Goal: Information Seeking & Learning: Check status

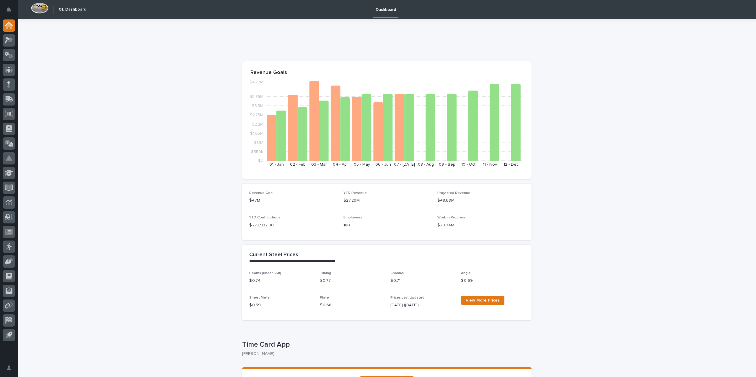
scroll to position [148, 0]
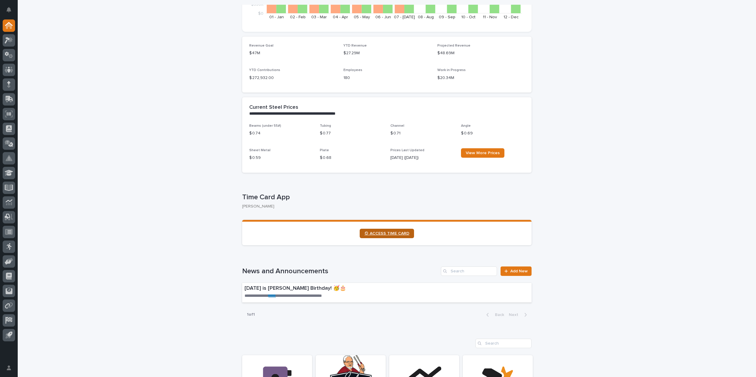
click at [398, 234] on span "⏲ ACCESS TIME CARD" at bounding box center [386, 234] width 45 height 4
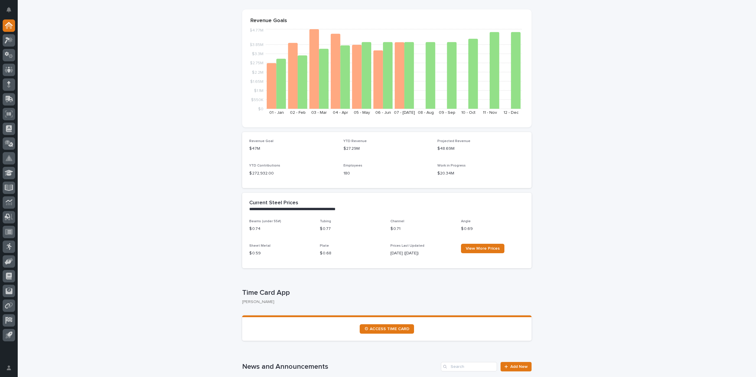
scroll to position [0, 0]
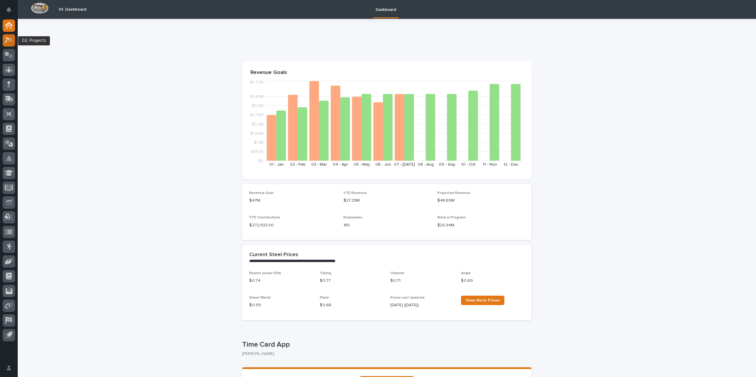
click at [11, 42] on icon at bounding box center [9, 40] width 9 height 7
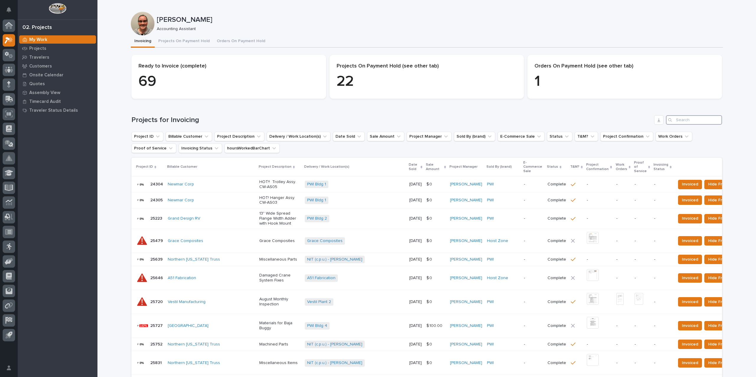
click at [691, 121] on input "Search" at bounding box center [694, 119] width 56 height 9
type input "26833"
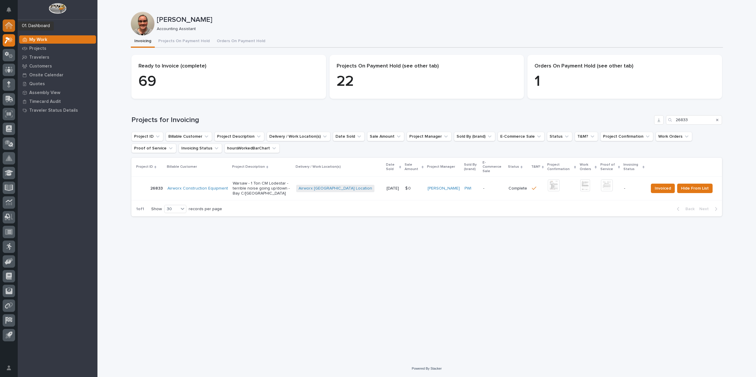
click at [12, 26] on icon at bounding box center [9, 25] width 8 height 7
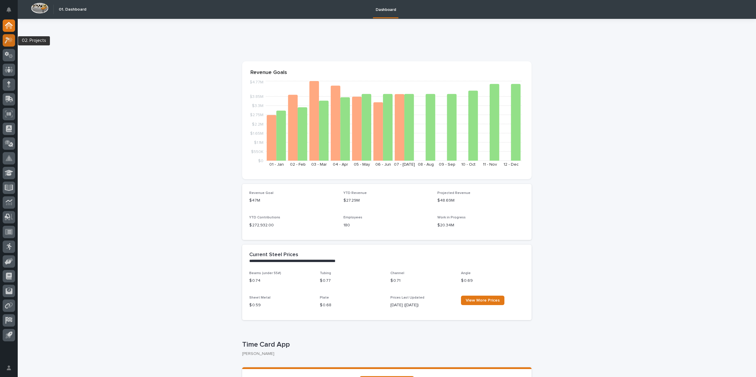
click at [7, 43] on icon at bounding box center [9, 40] width 9 height 7
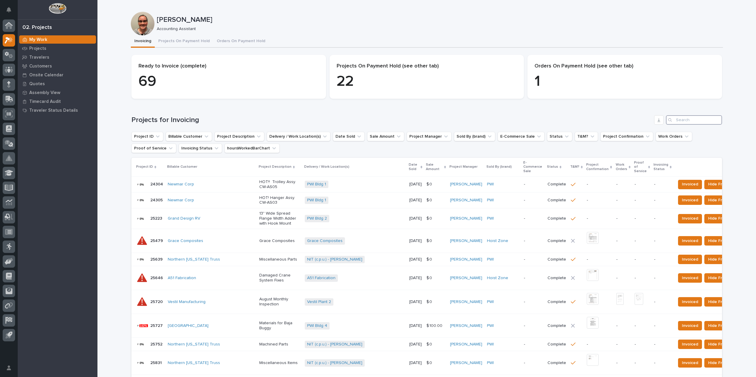
click at [679, 119] on input "Search" at bounding box center [694, 119] width 56 height 9
type input "26117"
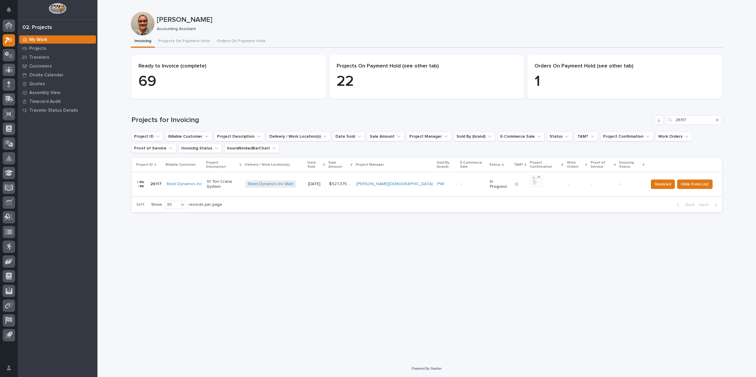
click at [530, 178] on img at bounding box center [536, 181] width 12 height 12
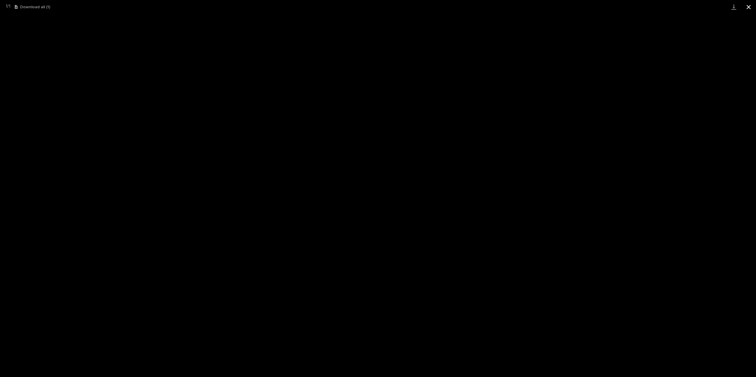
click at [745, 6] on button "Close gallery" at bounding box center [748, 7] width 15 height 14
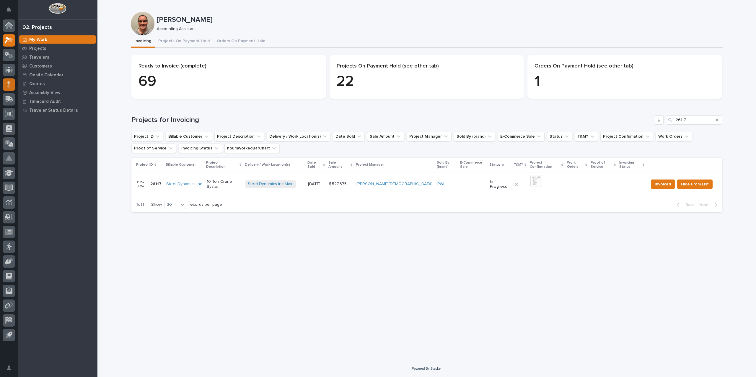
click at [9, 89] on div at bounding box center [9, 85] width 12 height 12
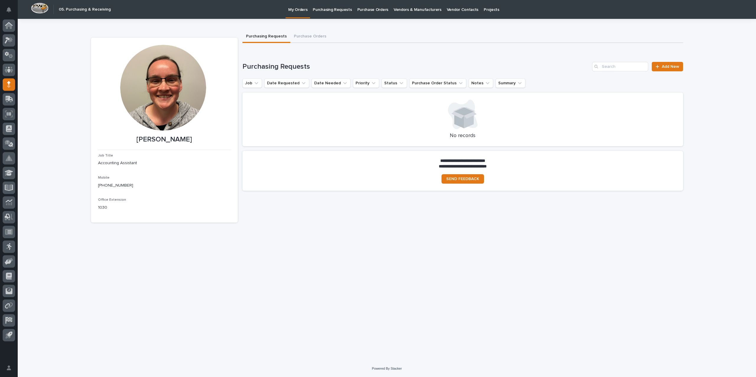
click at [362, 9] on p "Purchase Orders" at bounding box center [372, 6] width 31 height 12
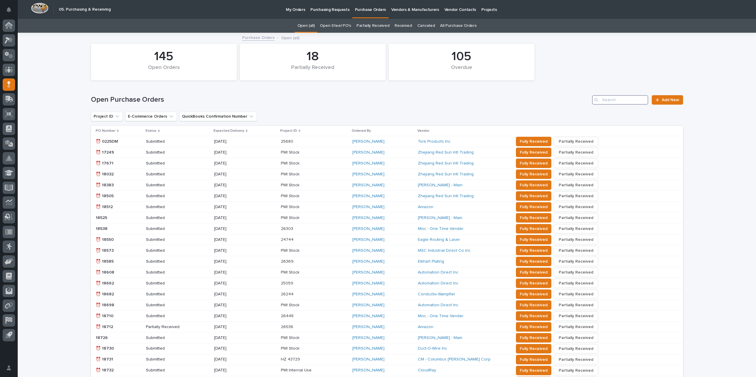
click at [610, 101] on input "Search" at bounding box center [620, 99] width 56 height 9
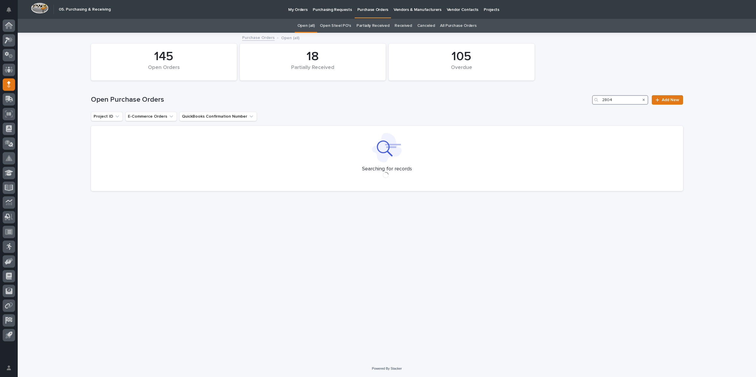
type input "2804"
click at [462, 24] on link "All Purchase Orders" at bounding box center [458, 26] width 36 height 14
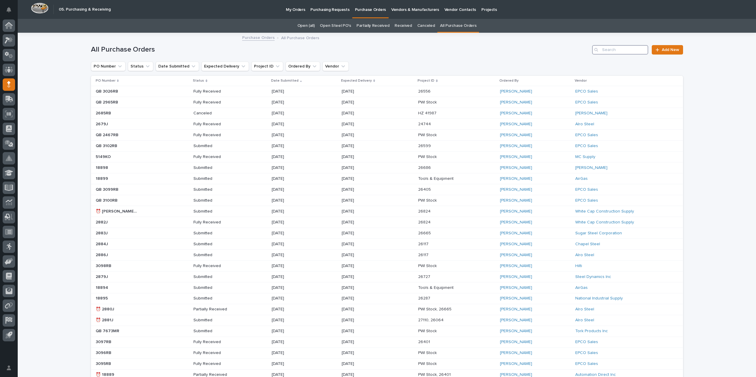
click at [609, 50] on input "Search" at bounding box center [620, 49] width 56 height 9
type input "2804"
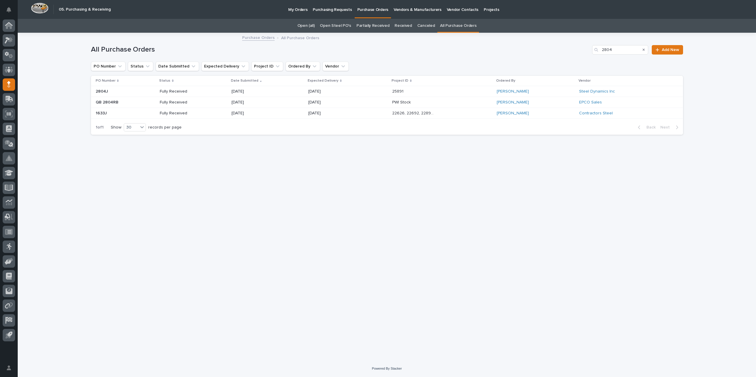
click at [280, 94] on div "[DATE]" at bounding box center [267, 92] width 72 height 10
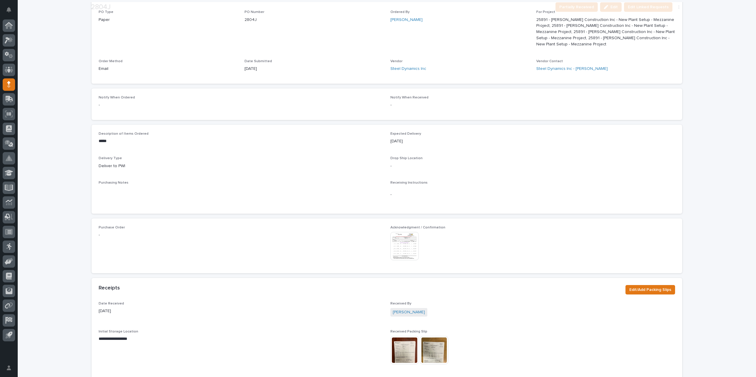
scroll to position [177, 0]
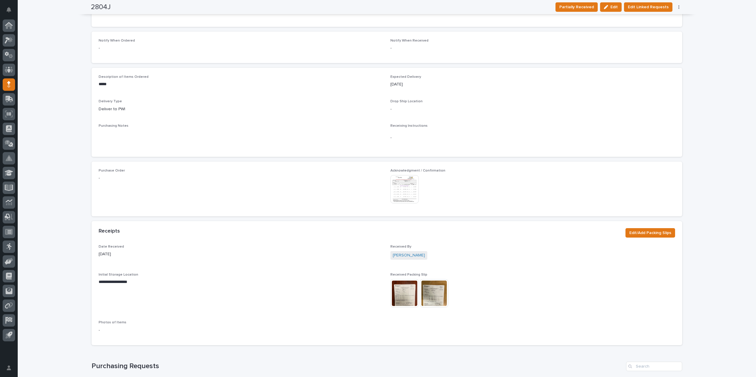
click at [403, 184] on img at bounding box center [404, 189] width 28 height 28
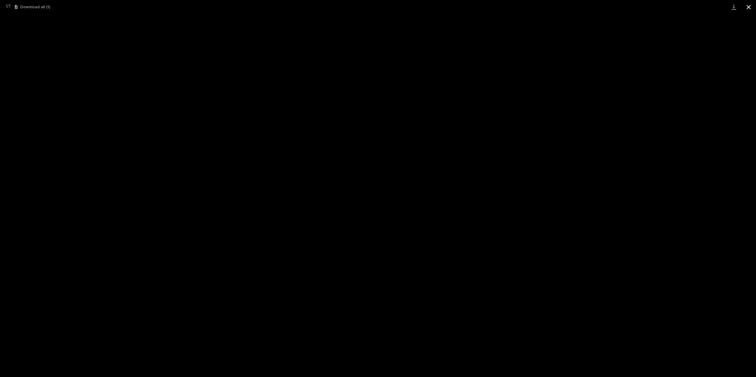
click at [748, 10] on button "Close gallery" at bounding box center [748, 7] width 15 height 14
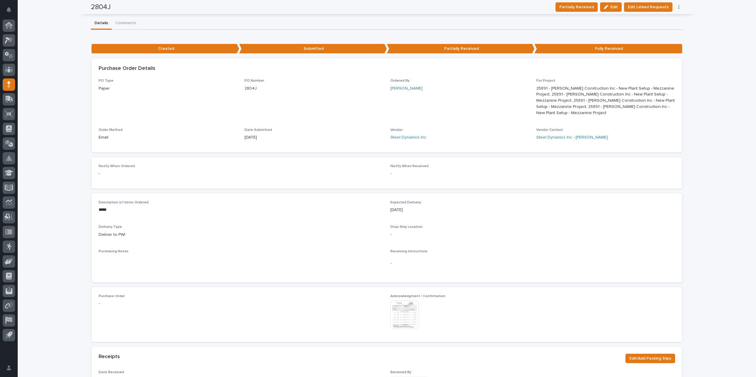
scroll to position [0, 0]
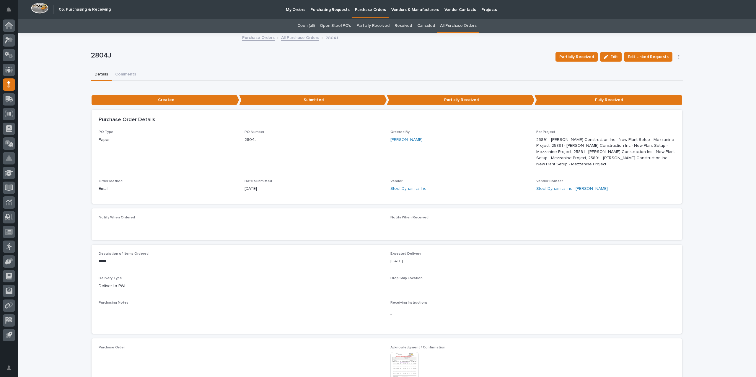
click at [305, 39] on link "All Purchase Orders" at bounding box center [300, 37] width 38 height 7
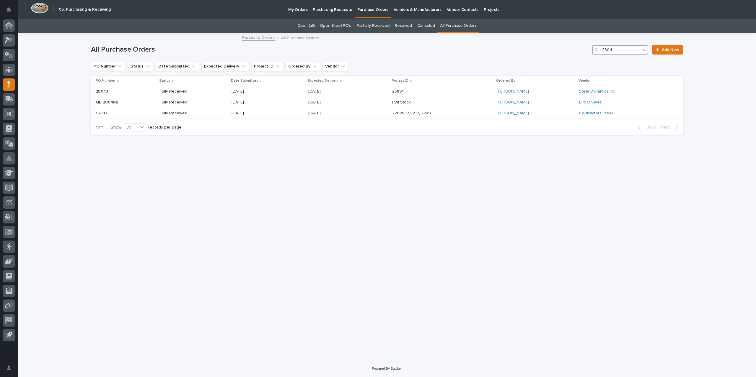
drag, startPoint x: 615, startPoint y: 45, endPoint x: 606, endPoint y: 49, distance: 10.0
click at [606, 49] on input "2804" at bounding box center [620, 49] width 56 height 9
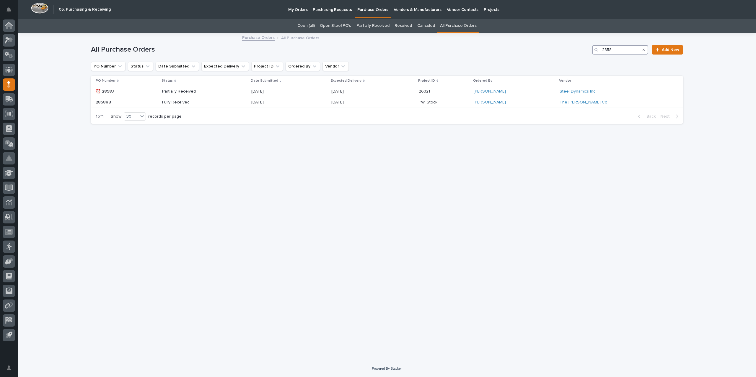
type input "2858"
click at [377, 92] on div "[DATE]" at bounding box center [372, 92] width 83 height 10
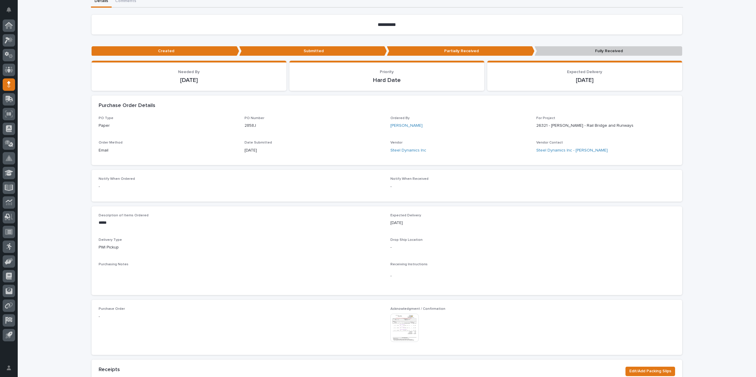
scroll to position [148, 0]
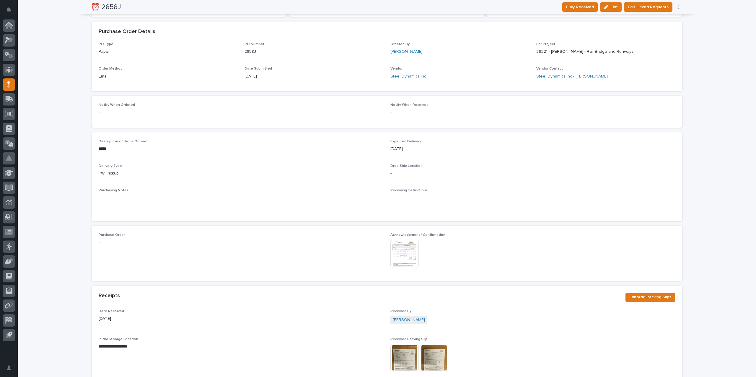
click at [406, 259] on img at bounding box center [404, 254] width 28 height 28
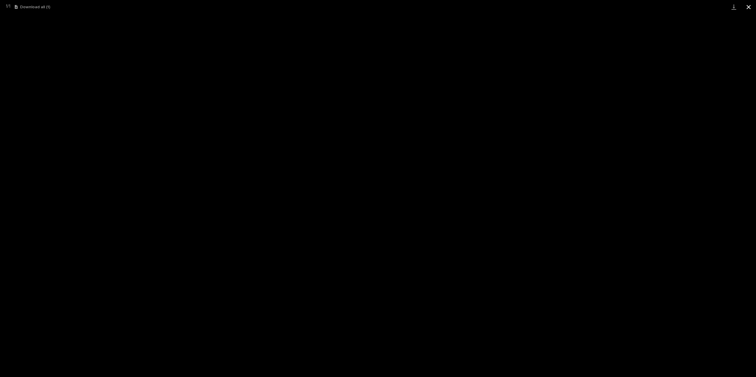
click at [749, 7] on button "Close gallery" at bounding box center [748, 7] width 15 height 14
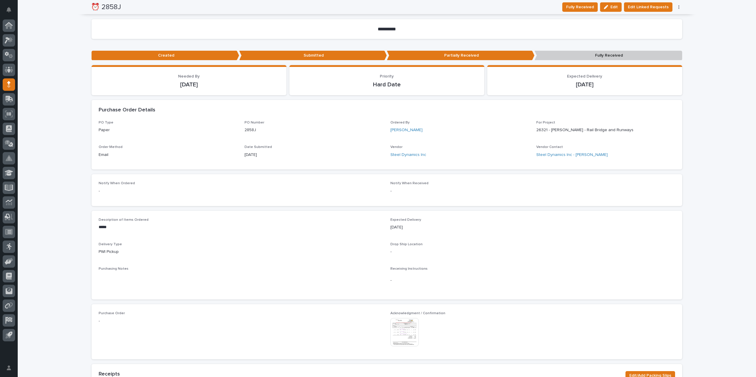
scroll to position [0, 0]
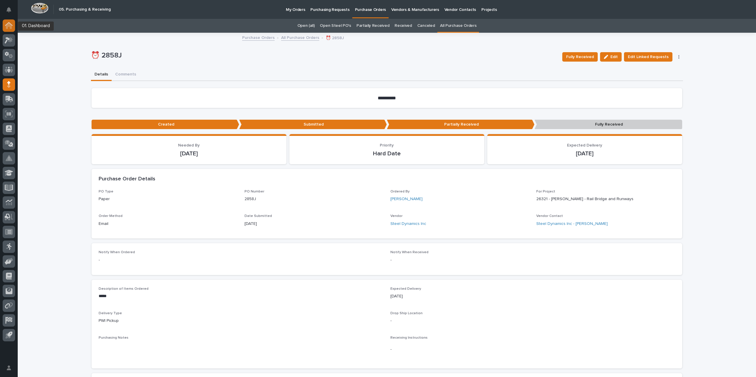
click at [4, 26] on div at bounding box center [9, 25] width 12 height 12
